Goal: Information Seeking & Learning: Find specific page/section

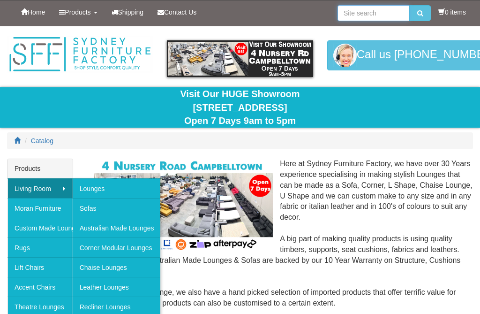
click at [354, 14] on input "search" at bounding box center [374, 13] width 72 height 16
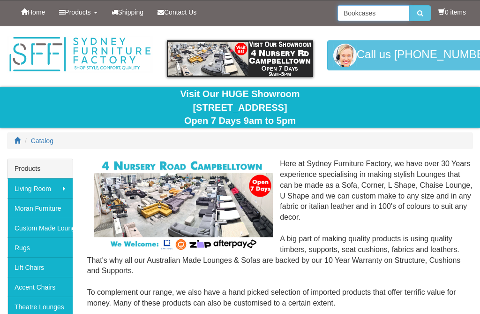
type input "Bookcases"
click at [418, 13] on button "submit" at bounding box center [421, 13] width 22 height 16
